Goal: Task Accomplishment & Management: Manage account settings

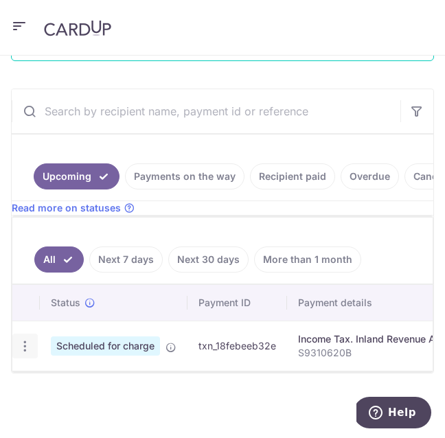
click at [22, 345] on icon "button" at bounding box center [25, 346] width 14 height 14
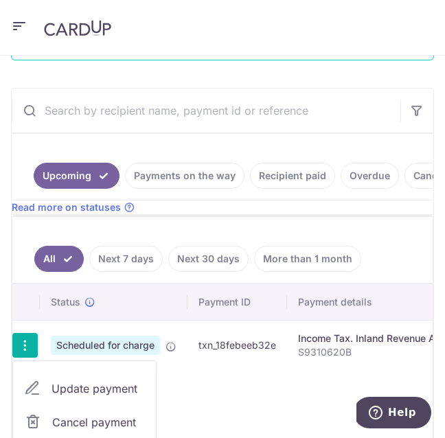
click at [60, 422] on span "Cancel payment" at bounding box center [98, 422] width 92 height 16
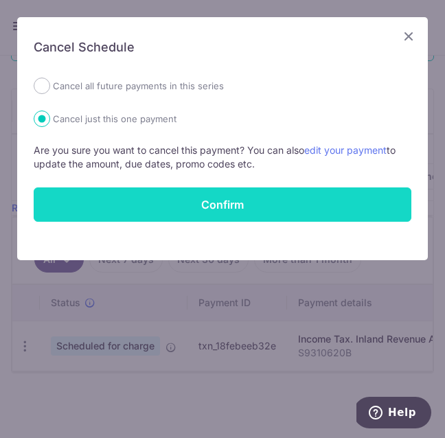
click at [115, 207] on button "Confirm" at bounding box center [223, 204] width 378 height 34
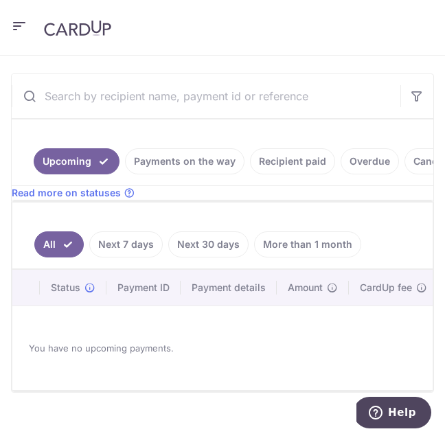
click at [16, 25] on icon "button" at bounding box center [19, 26] width 16 height 17
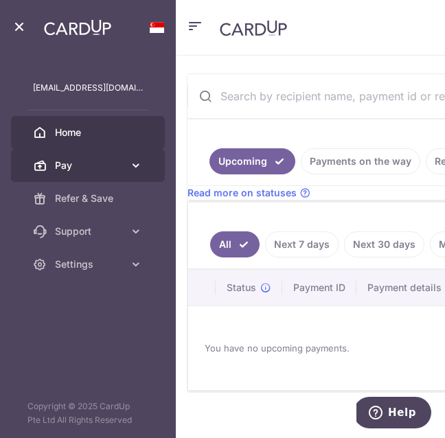
click at [119, 175] on link "Pay" at bounding box center [88, 165] width 154 height 33
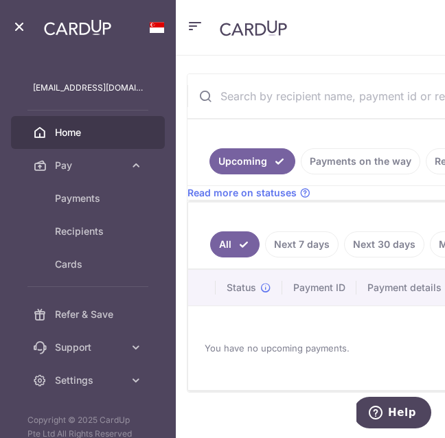
click at [344, 157] on link "Payments on the way" at bounding box center [360, 161] width 119 height 26
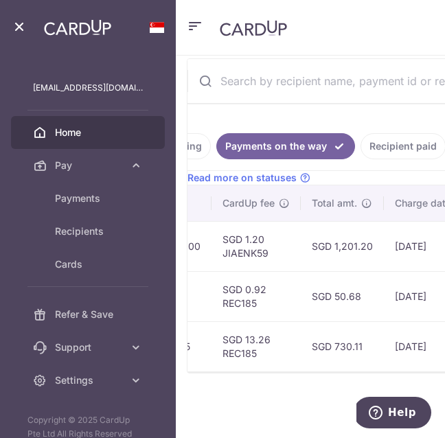
scroll to position [0, 633]
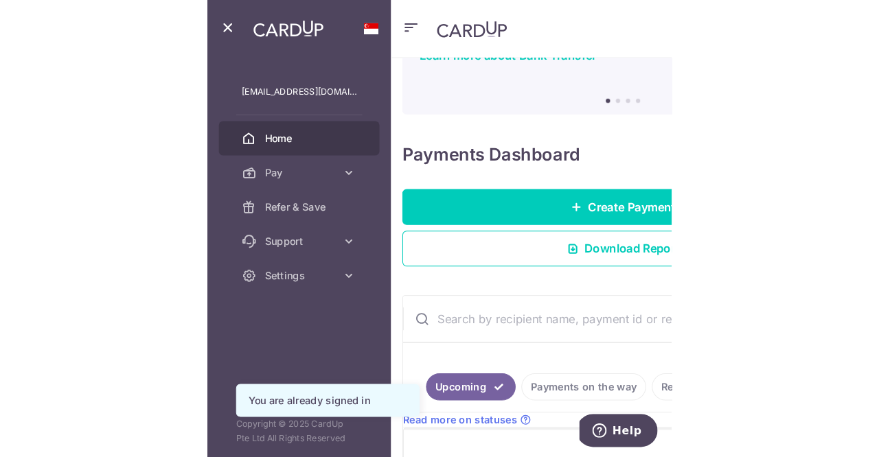
scroll to position [135, 0]
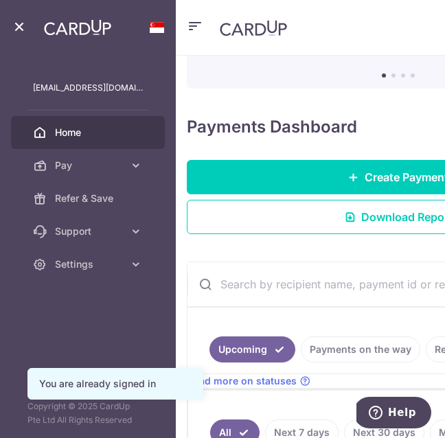
click at [354, 348] on link "Payments on the way" at bounding box center [360, 349] width 119 height 26
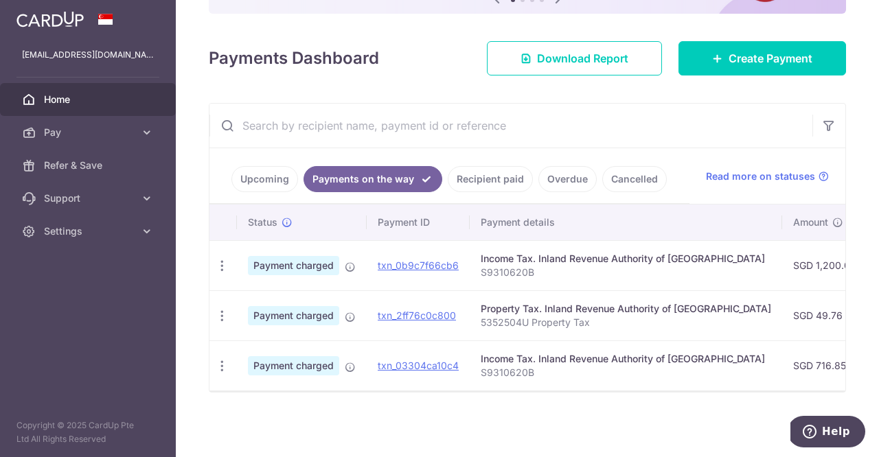
scroll to position [0, 22]
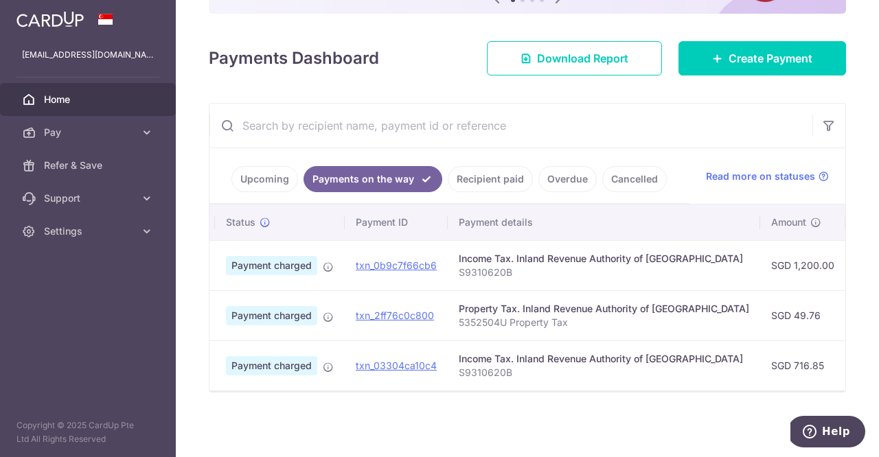
click at [444, 437] on div "× Pause Schedule Pause all future payments in this series Pause just this one p…" at bounding box center [527, 228] width 703 height 457
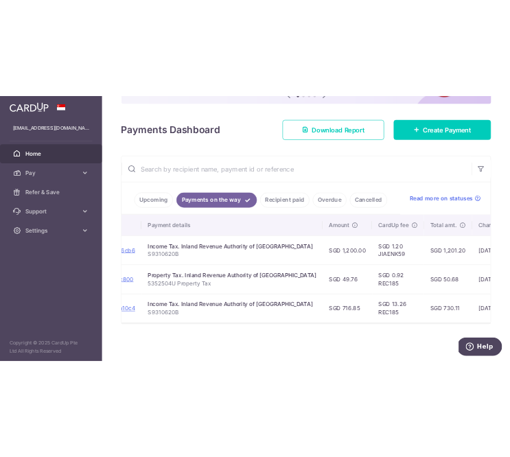
scroll to position [0, 229]
